Goal: Information Seeking & Learning: Understand process/instructions

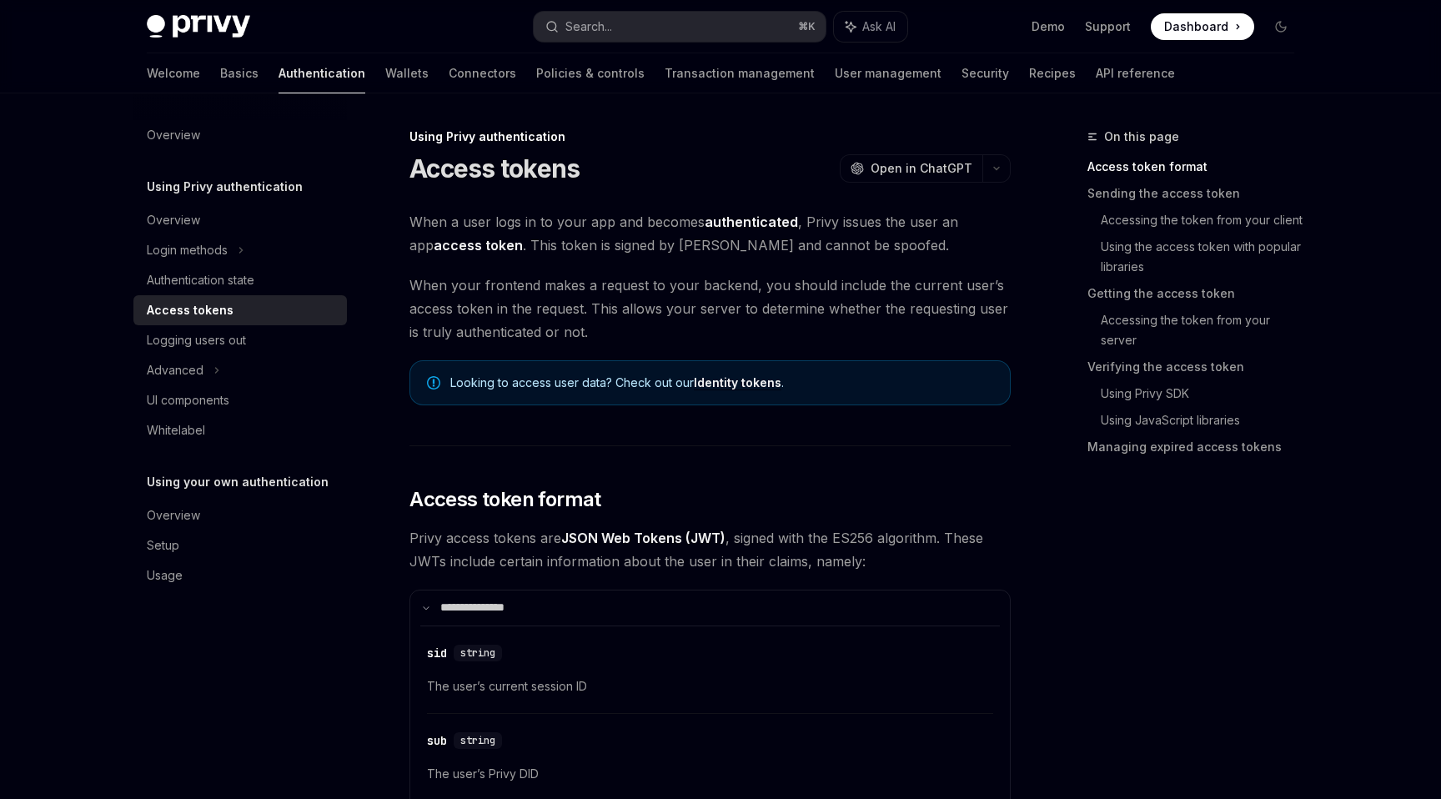
scroll to position [538, 0]
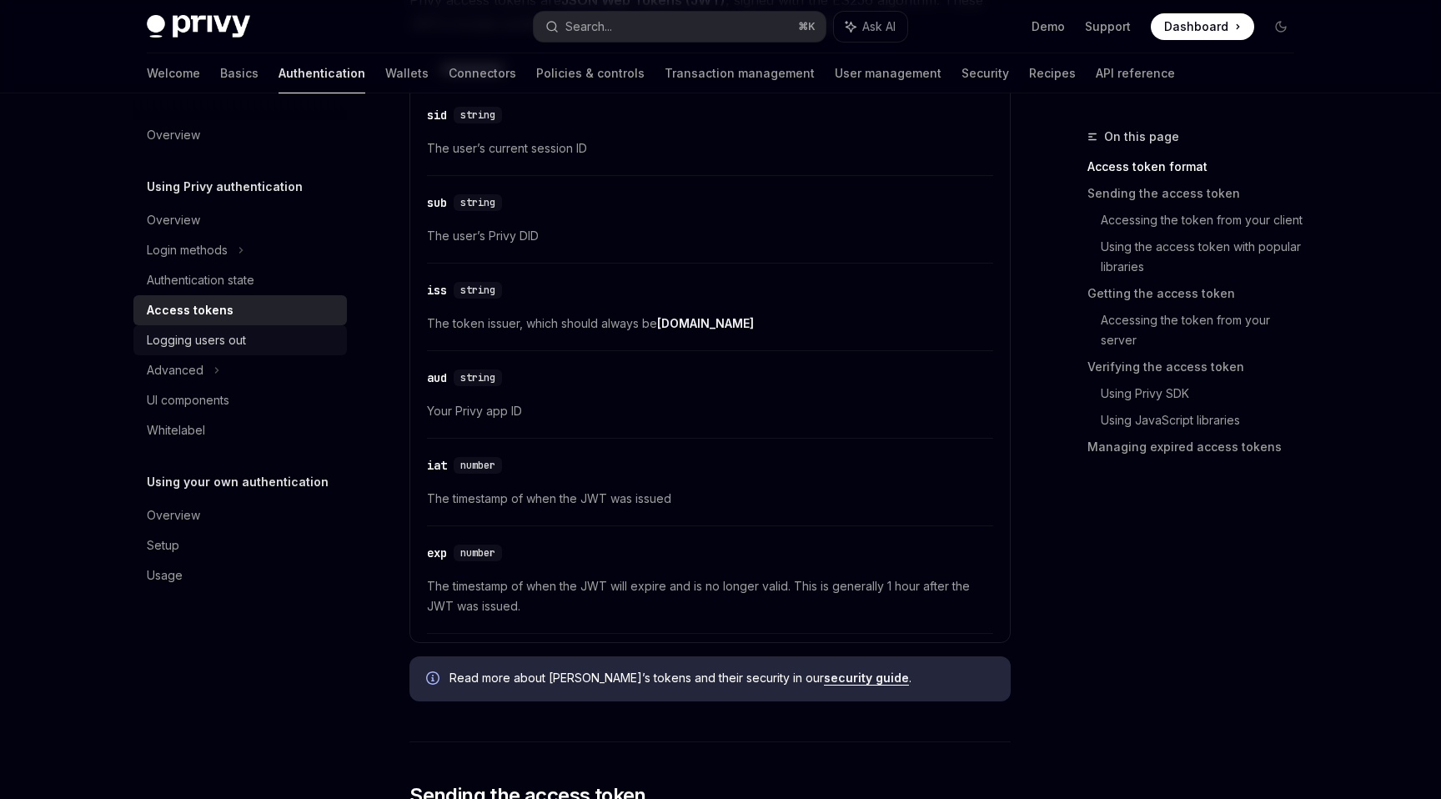
click at [309, 340] on div "Logging users out" at bounding box center [242, 340] width 190 height 20
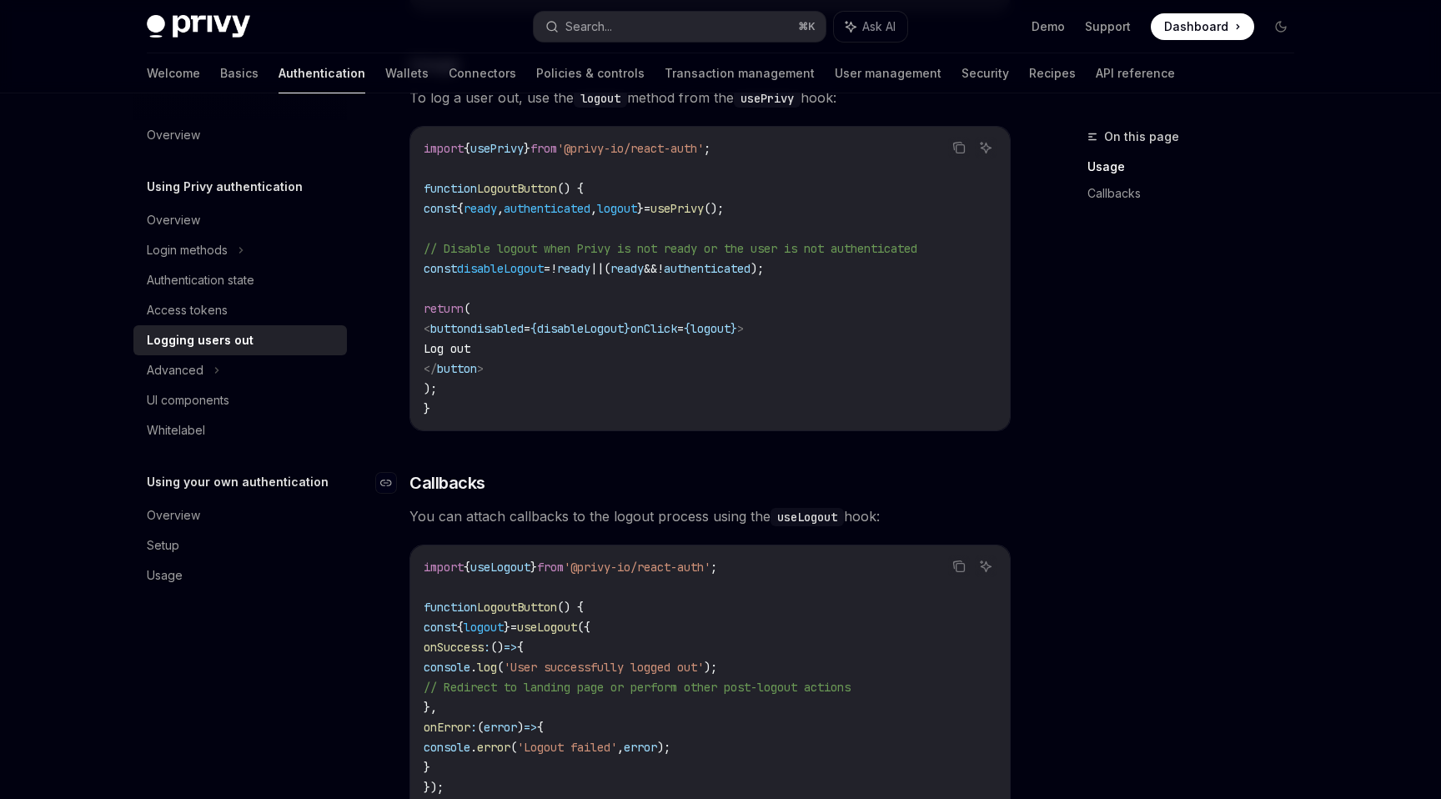
scroll to position [345, 0]
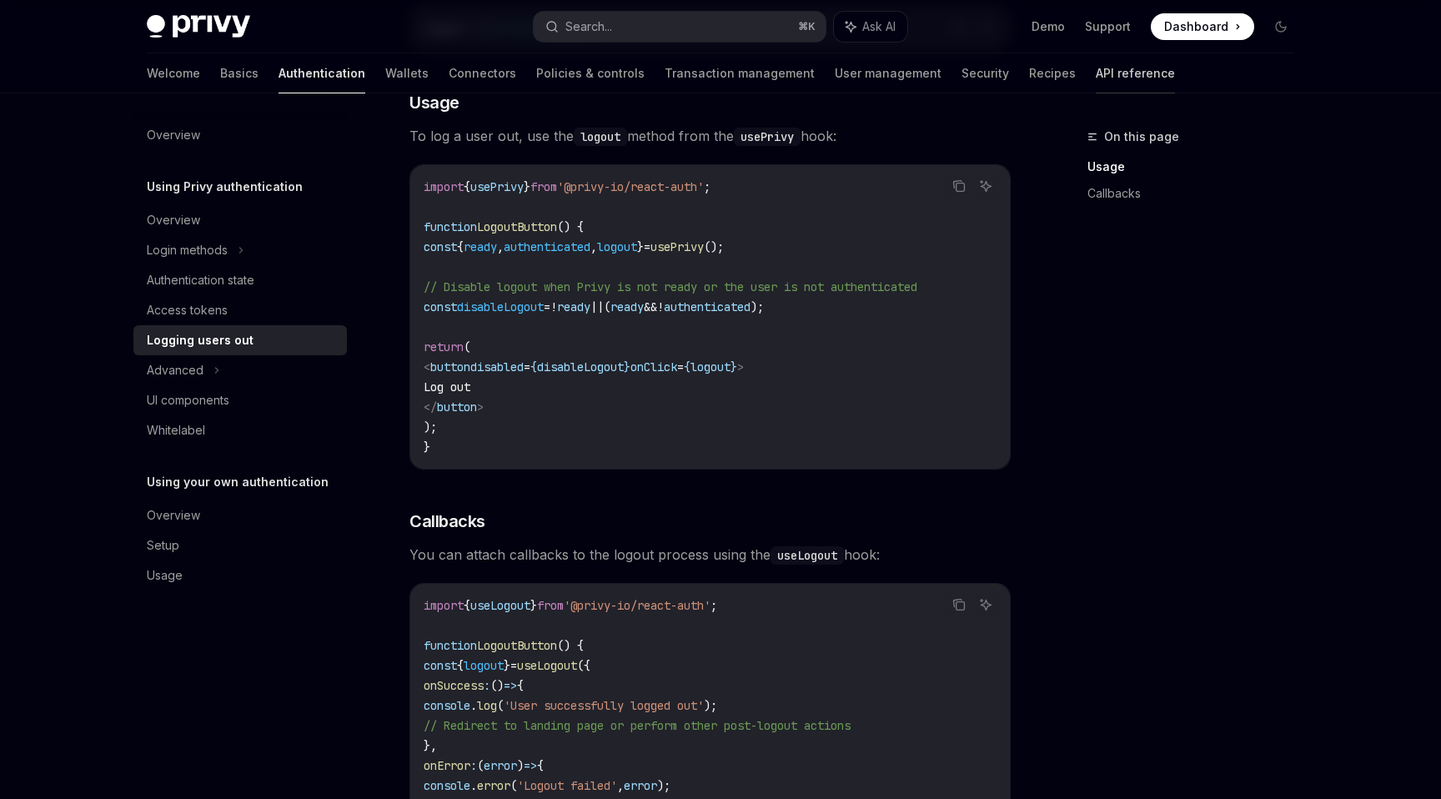
click at [1096, 78] on link "API reference" at bounding box center [1135, 73] width 79 height 40
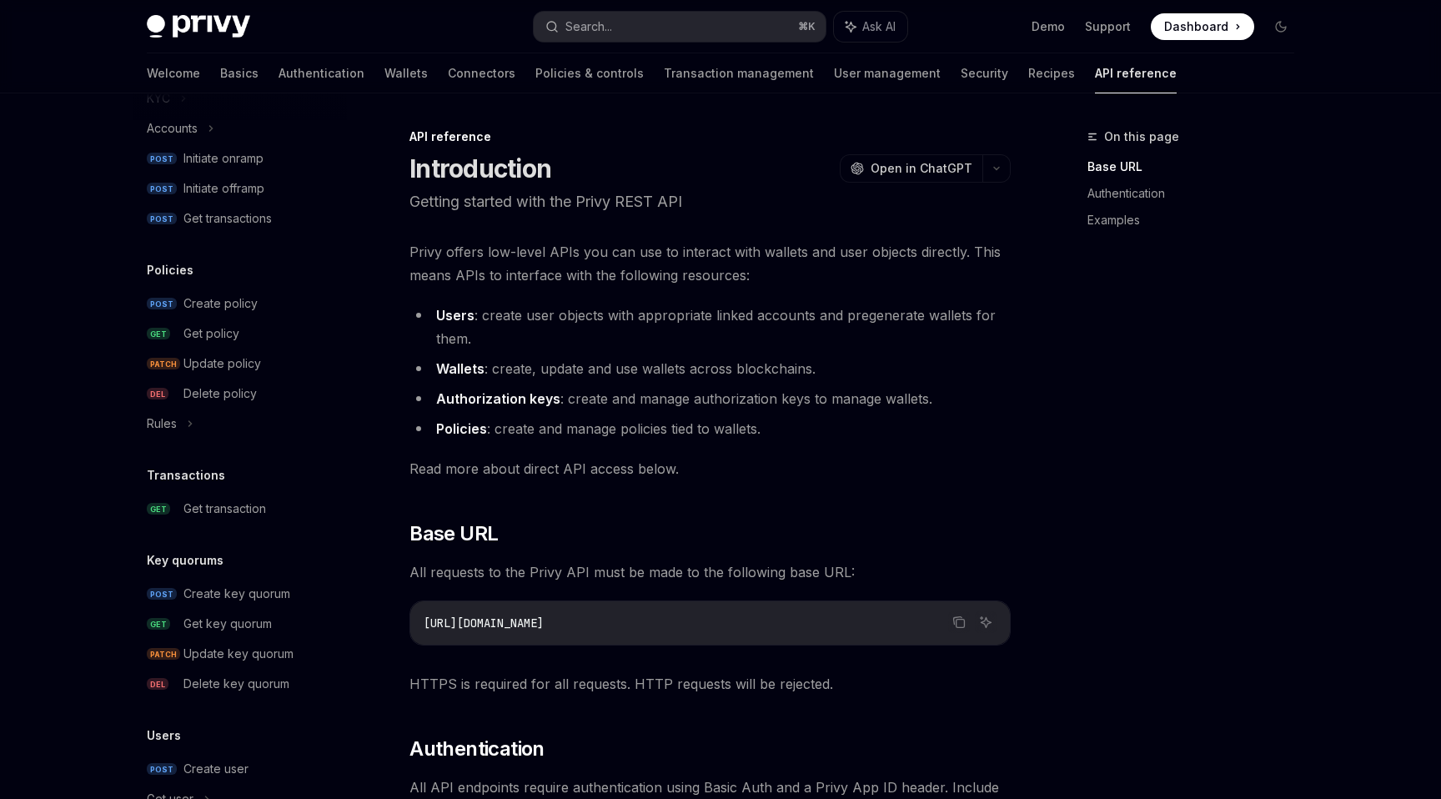
scroll to position [924, 0]
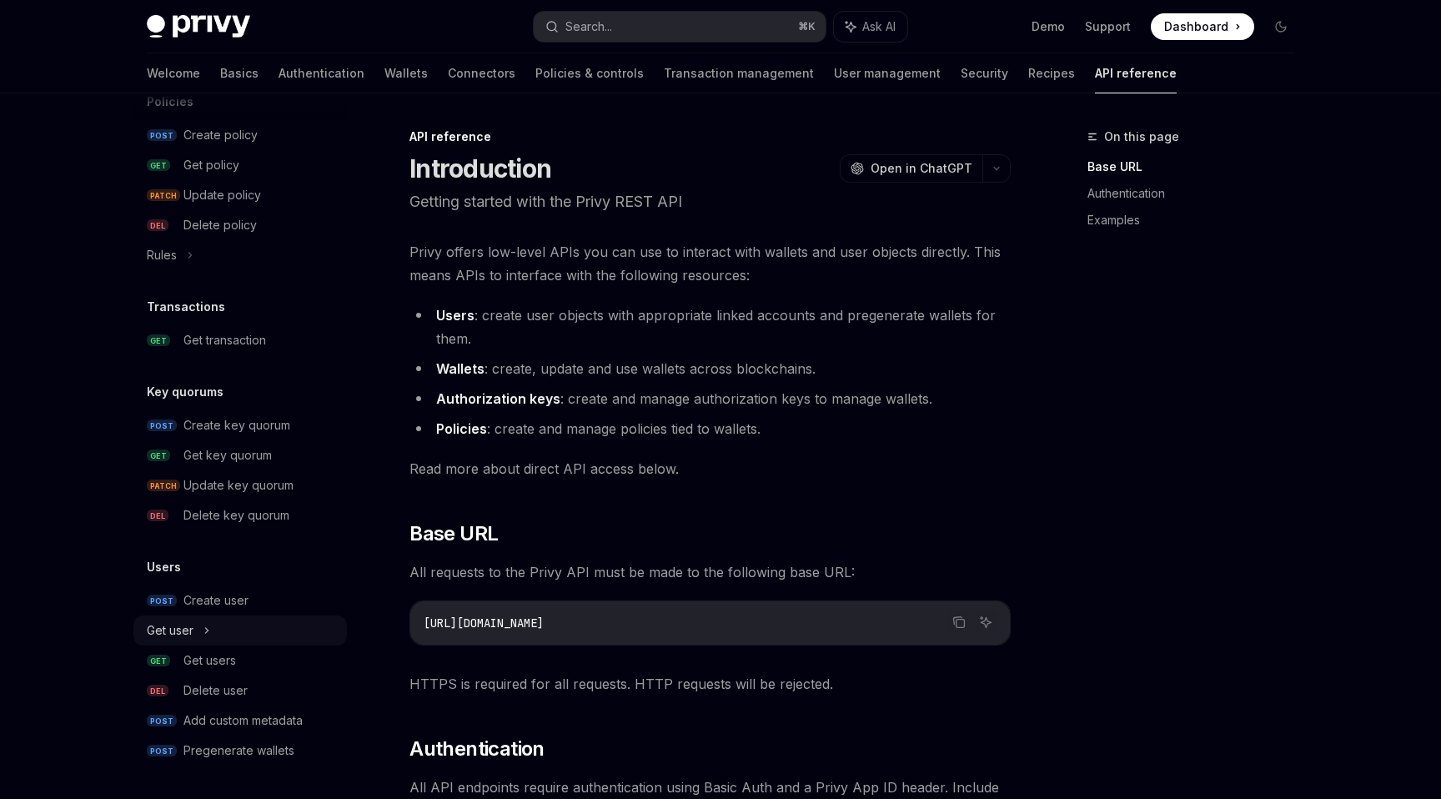
click at [201, 630] on div "Get user" at bounding box center [240, 631] width 214 height 30
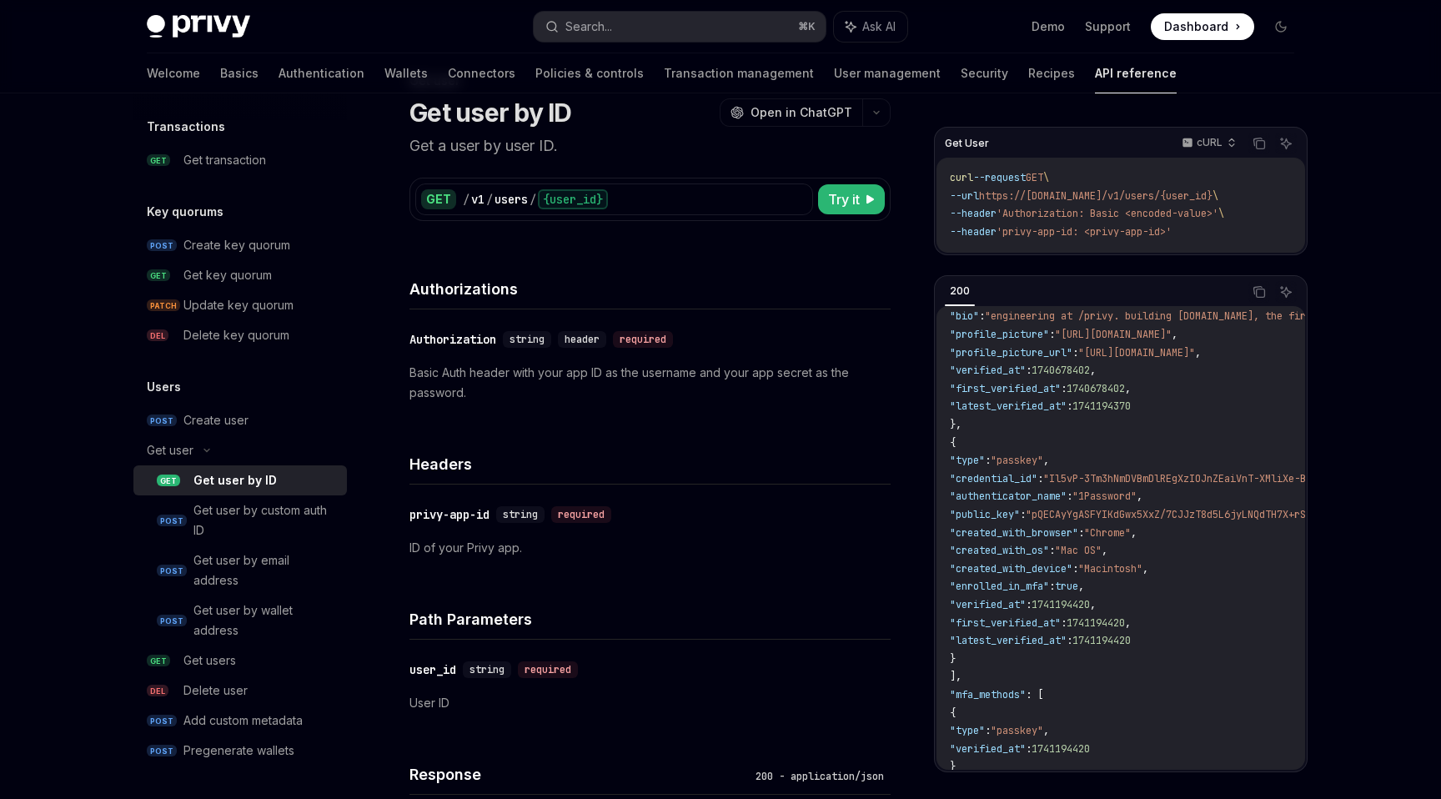
scroll to position [401, 0]
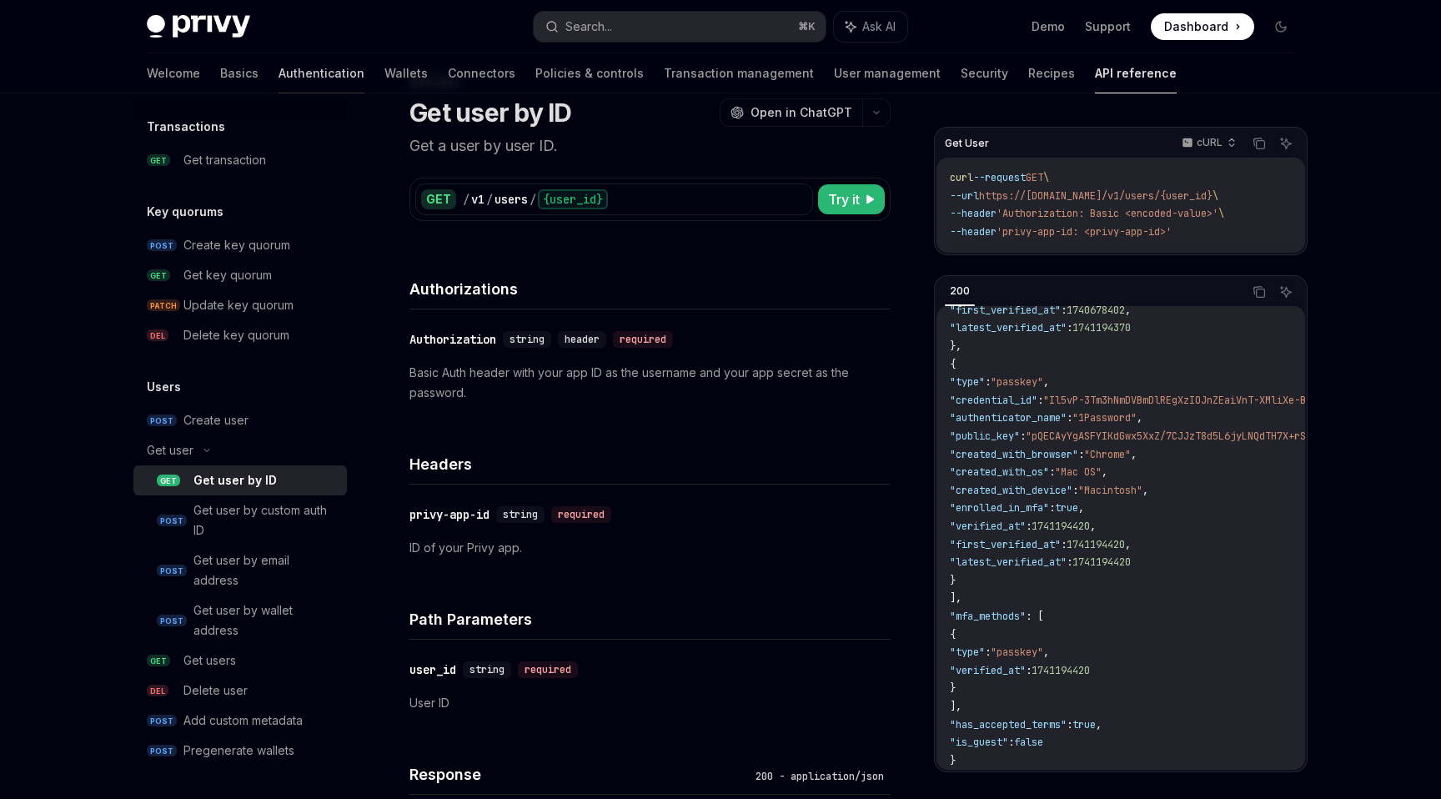
click at [279, 80] on link "Authentication" at bounding box center [322, 73] width 86 height 40
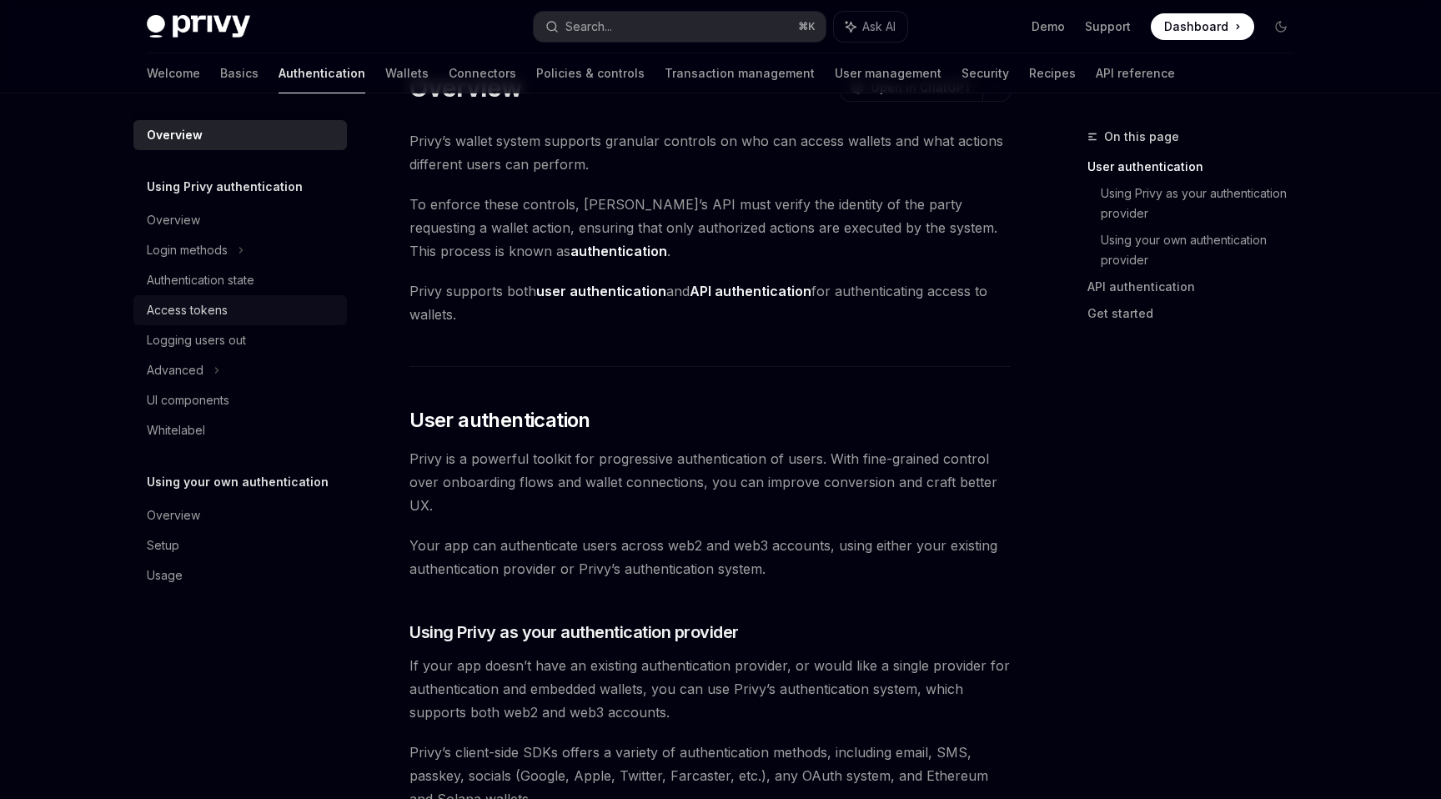
click at [215, 310] on div "Access tokens" at bounding box center [187, 310] width 81 height 20
type textarea "*"
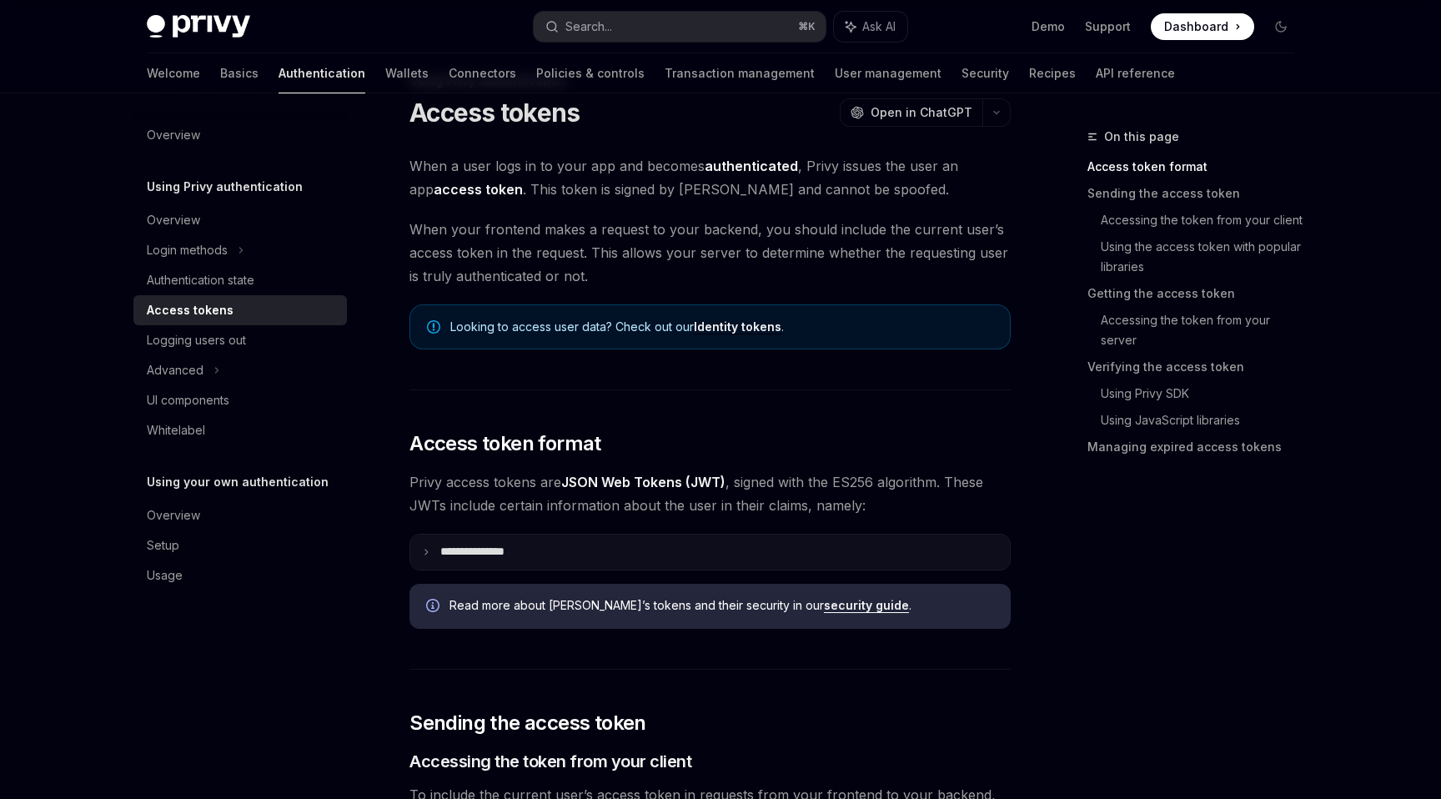
click at [506, 557] on p "**********" at bounding box center [485, 552] width 91 height 15
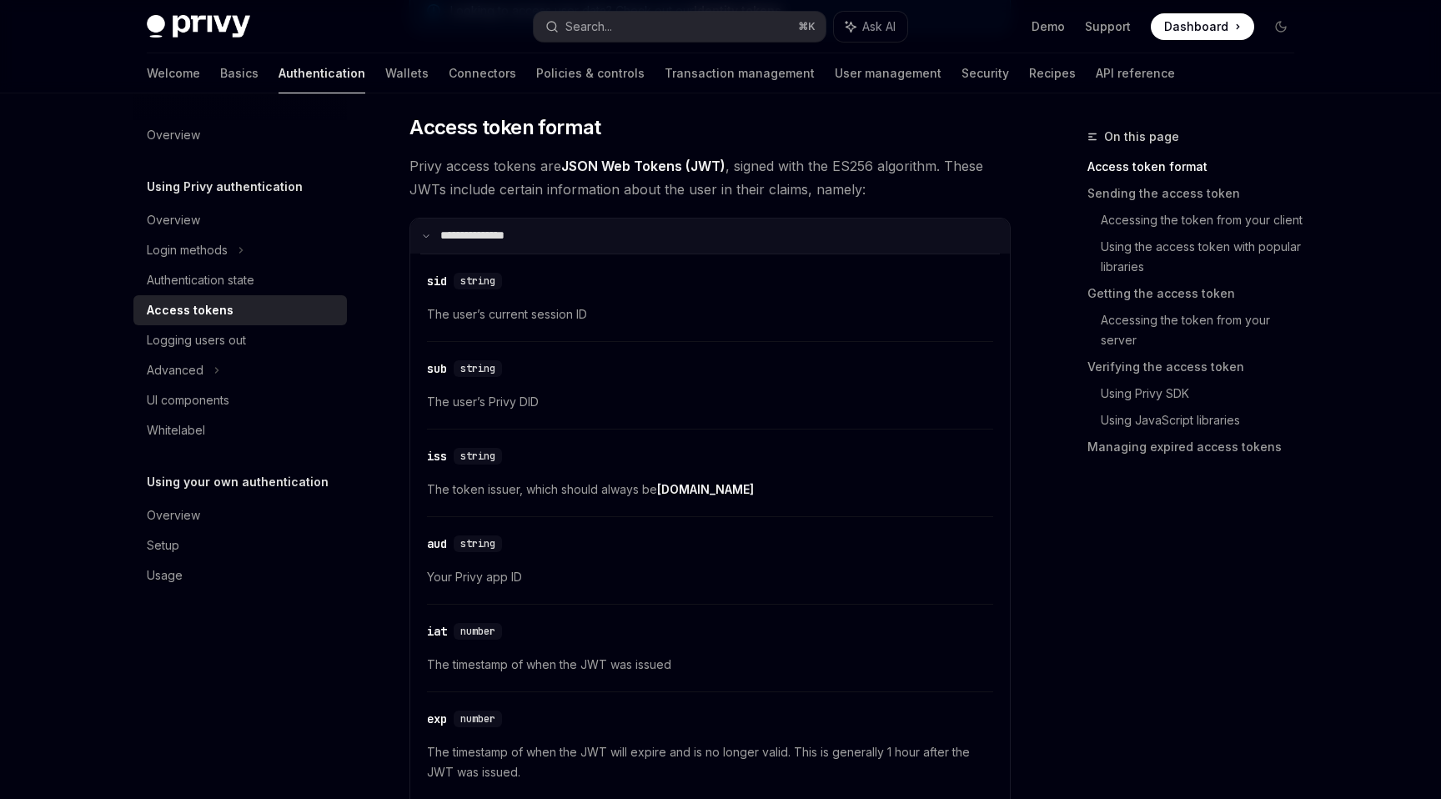
scroll to position [392, 0]
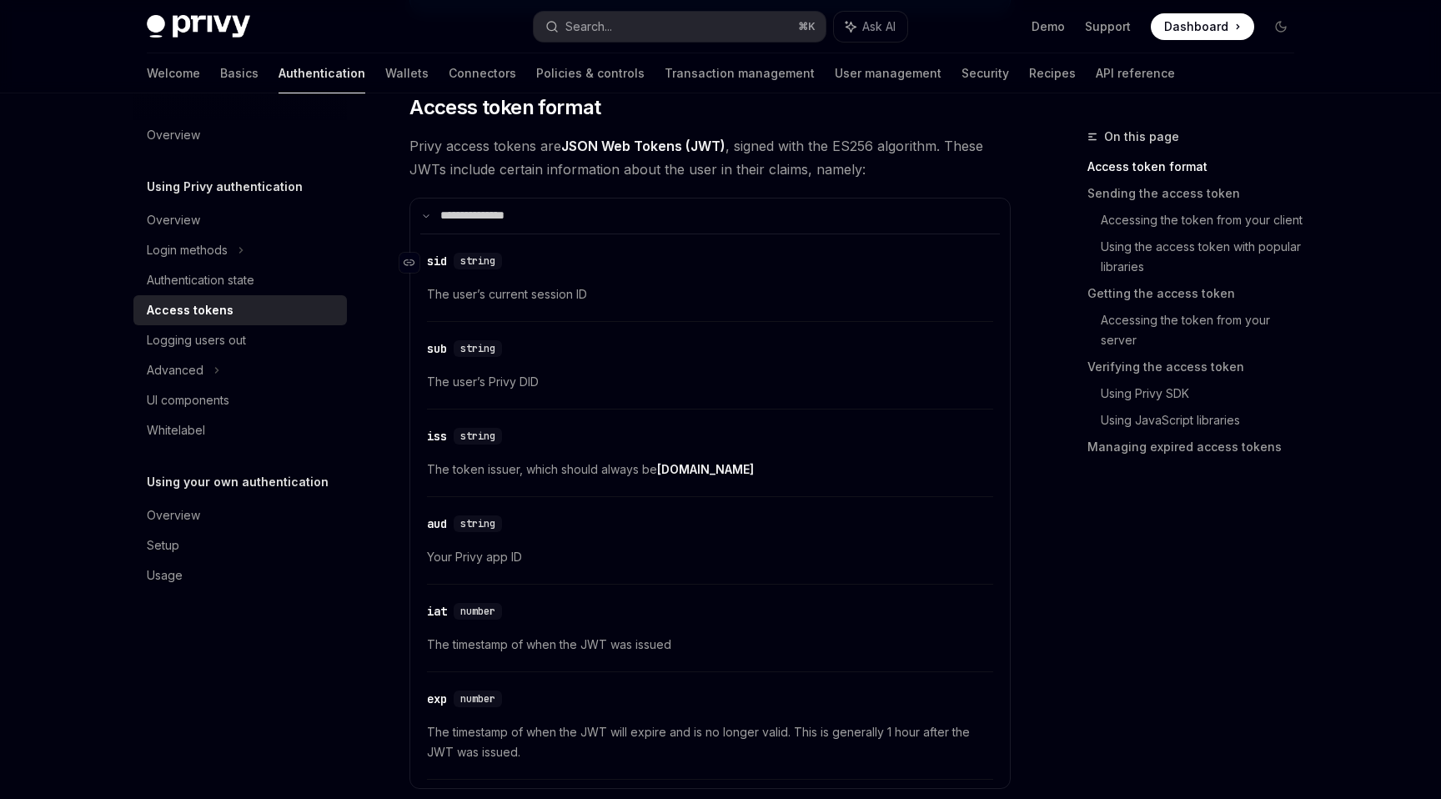
click at [439, 260] on div "sid" at bounding box center [437, 261] width 20 height 17
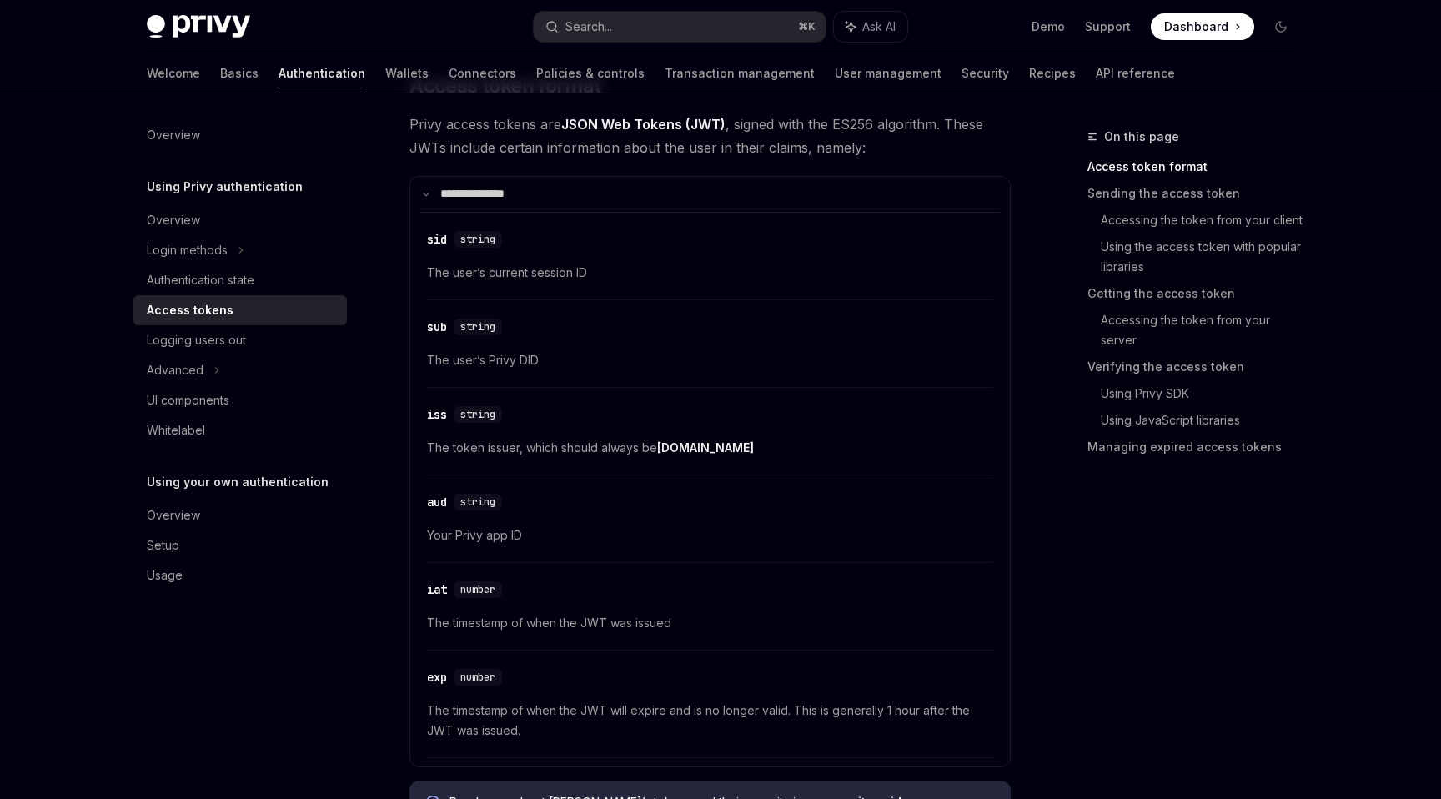
scroll to position [407, 0]
